Goal: Transaction & Acquisition: Purchase product/service

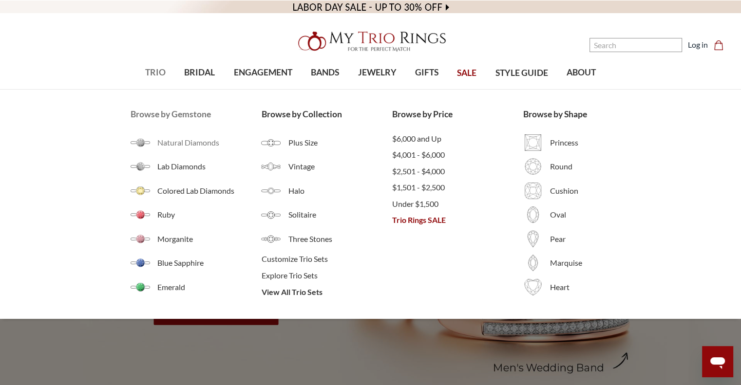
click at [177, 144] on span "Natural Diamonds" at bounding box center [209, 143] width 104 height 12
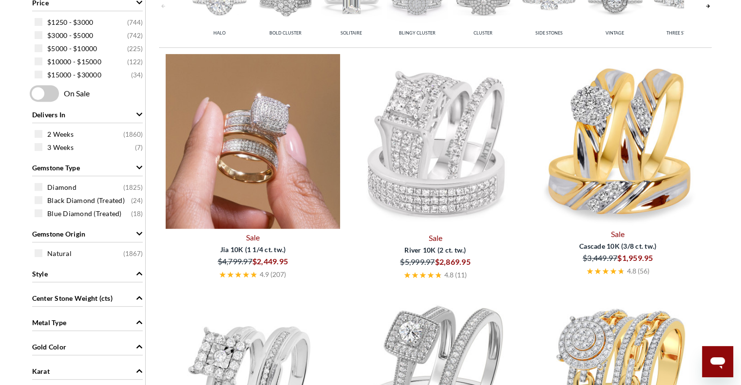
scroll to position [430, 0]
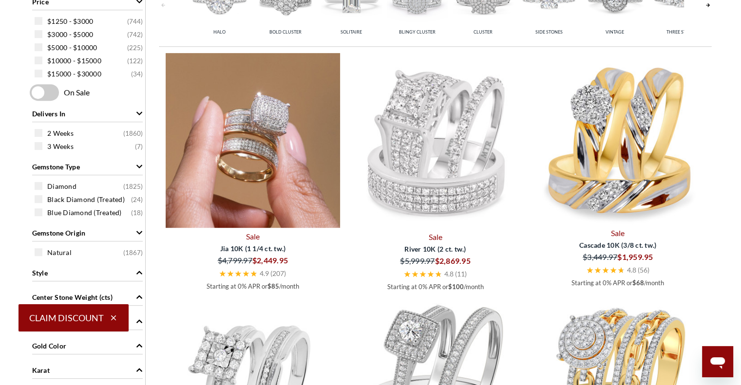
click at [296, 134] on img at bounding box center [253, 140] width 175 height 175
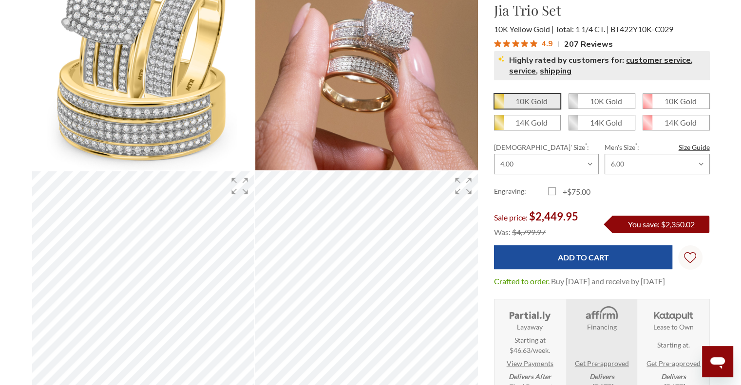
scroll to position [193, 0]
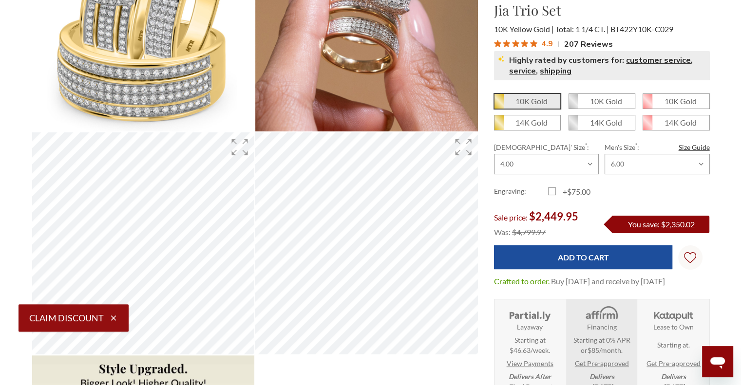
select select "US"
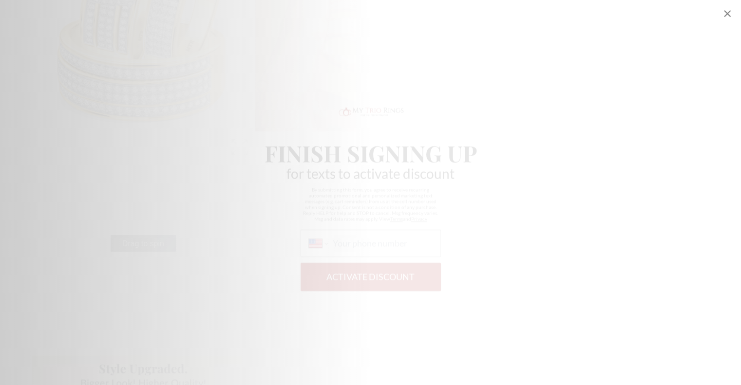
click at [665, 22] on div "Finish Signing Up for texts to activate discount By submitting this form, you a…" at bounding box center [370, 192] width 741 height 385
click at [21, 35] on div "Finish Signing Up for texts to activate discount By submitting this form, you a…" at bounding box center [370, 192] width 741 height 385
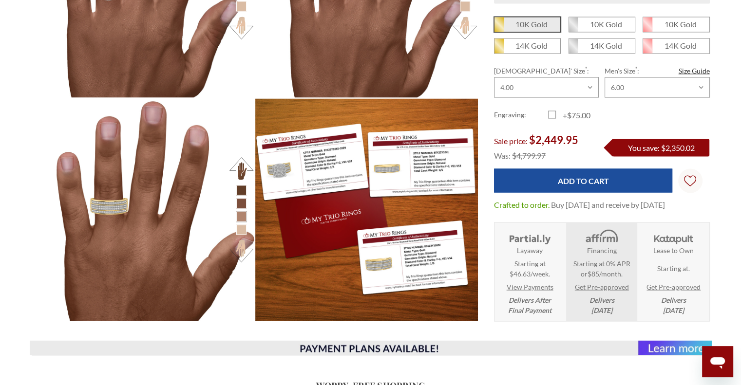
scroll to position [1791, 0]
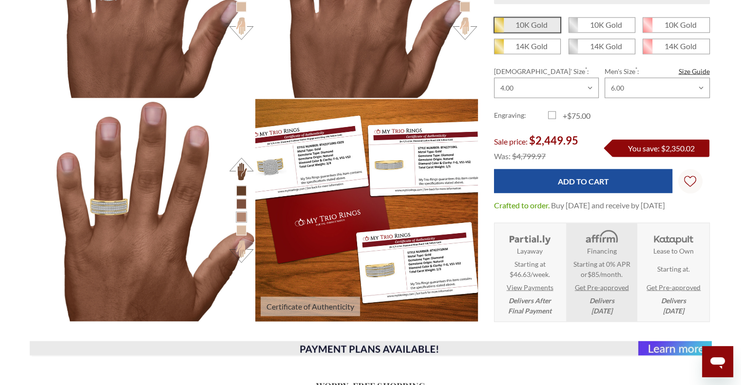
select select "US"
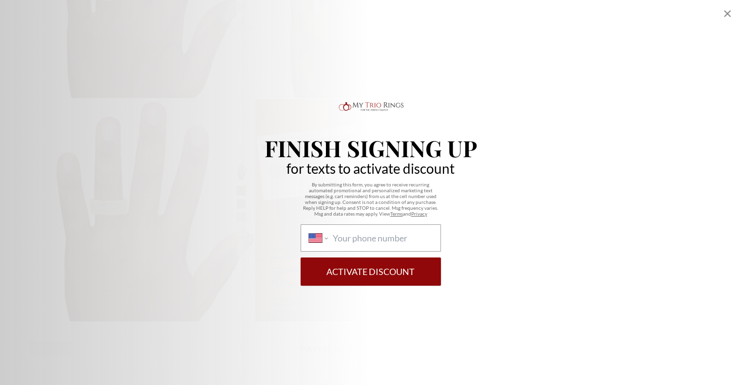
click at [723, 16] on icon "Close popup" at bounding box center [728, 14] width 12 height 12
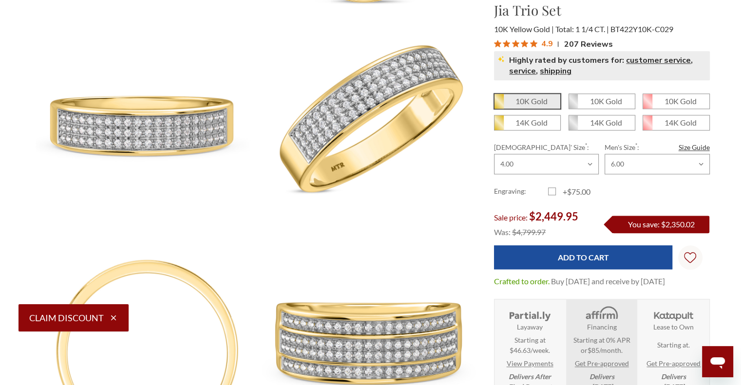
scroll to position [939, 0]
